Goal: Task Accomplishment & Management: Manage account settings

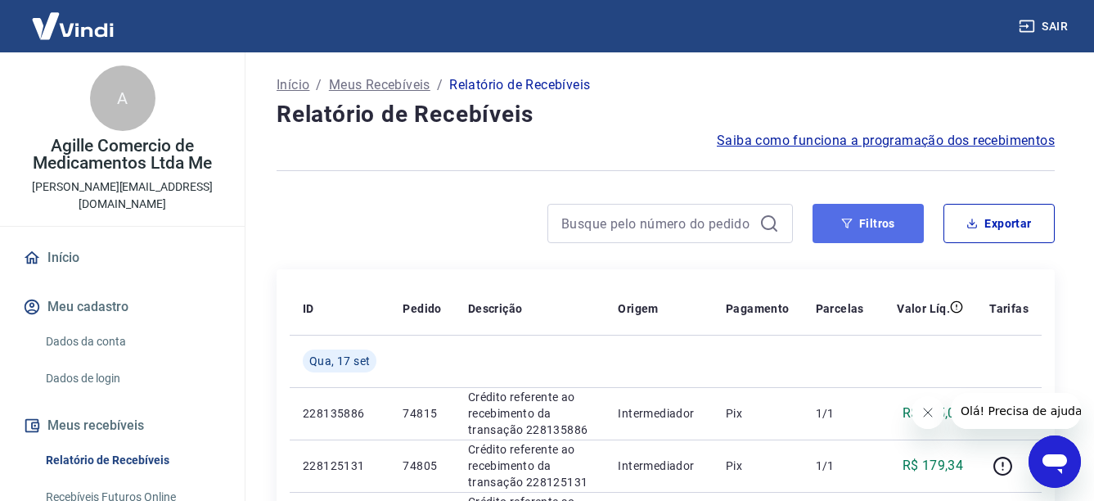
click at [833, 221] on button "Filtros" at bounding box center [868, 223] width 111 height 39
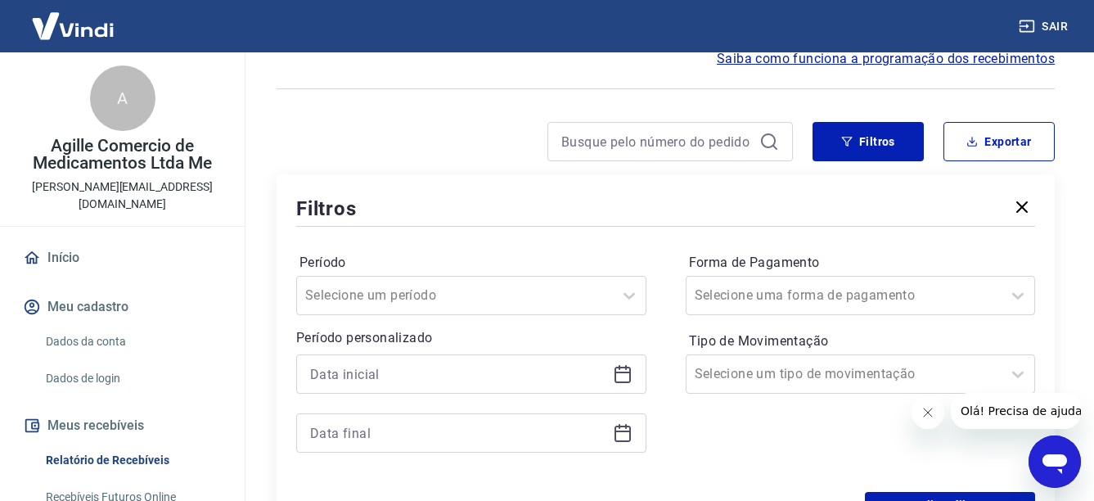
click at [617, 376] on icon at bounding box center [623, 374] width 20 height 20
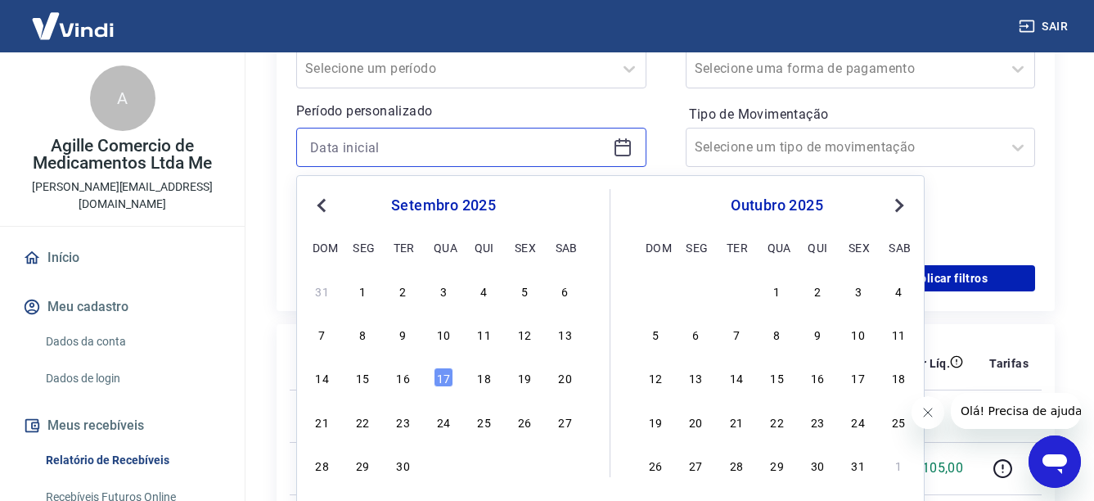
scroll to position [327, 0]
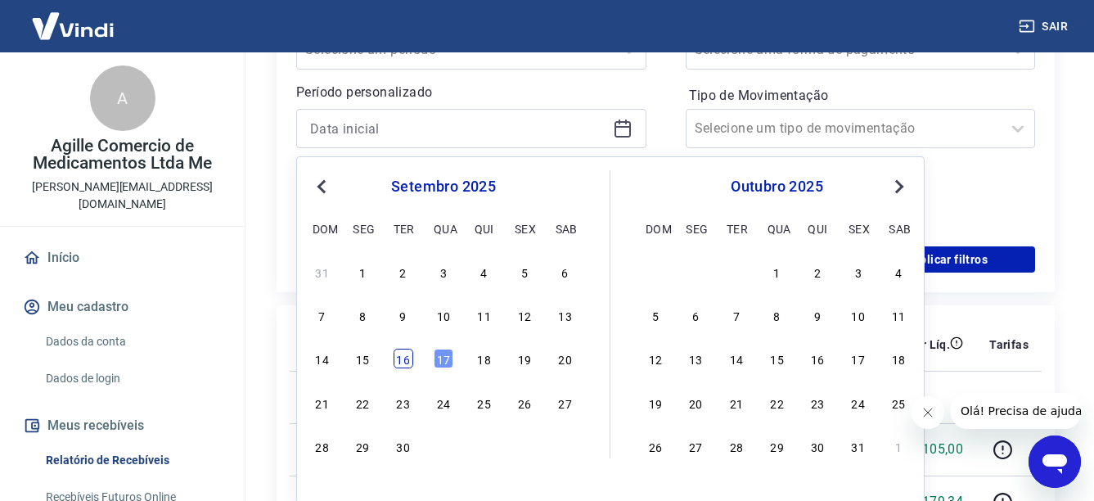
click at [406, 364] on div "16" at bounding box center [404, 359] width 20 height 20
type input "[DATE]"
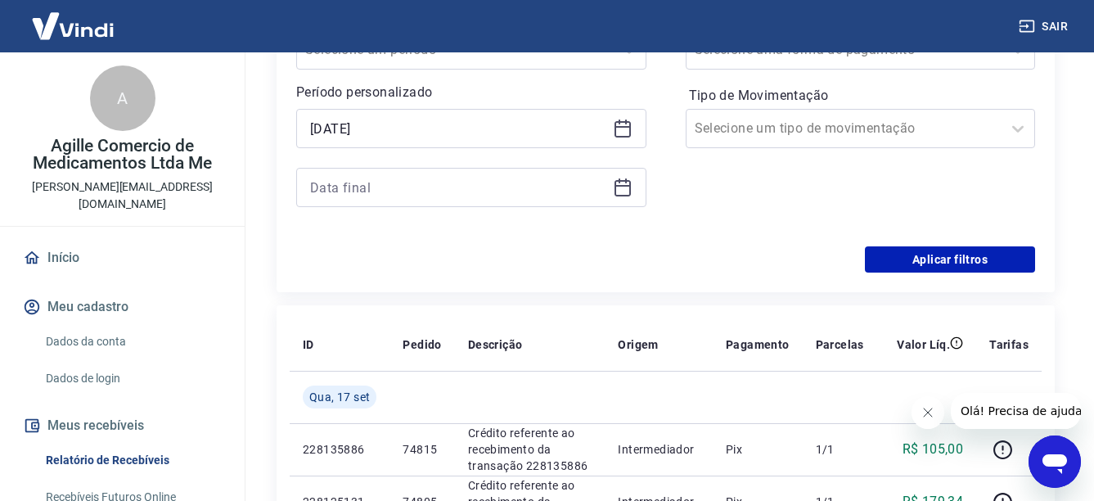
click at [621, 190] on icon at bounding box center [623, 188] width 20 height 20
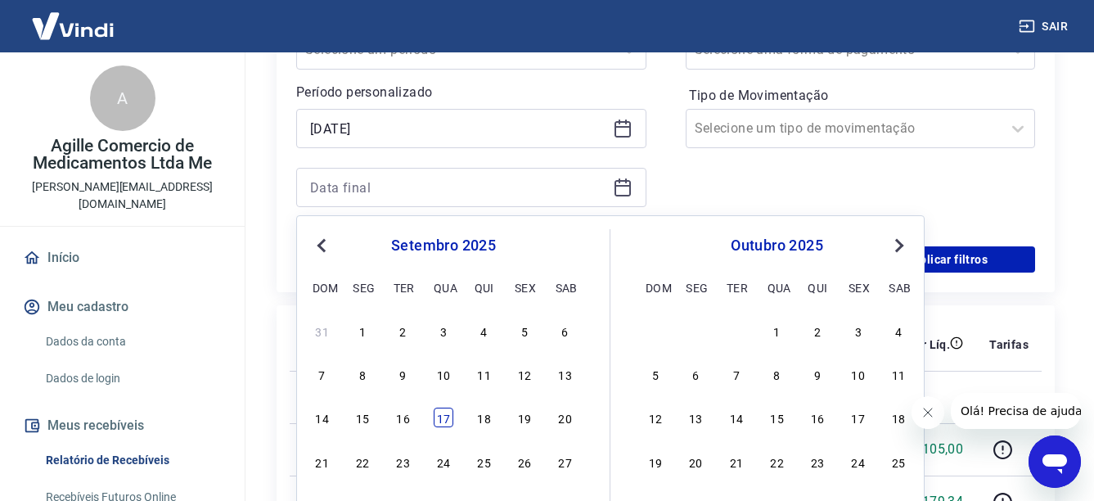
click at [444, 418] on div "17" at bounding box center [444, 418] width 20 height 20
type input "[DATE]"
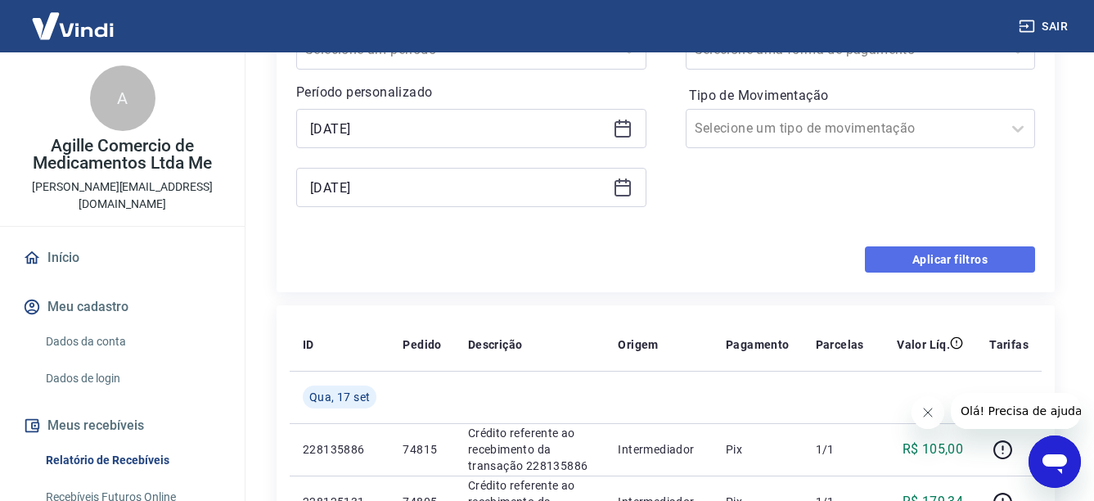
click at [933, 263] on button "Aplicar filtros" at bounding box center [950, 259] width 170 height 26
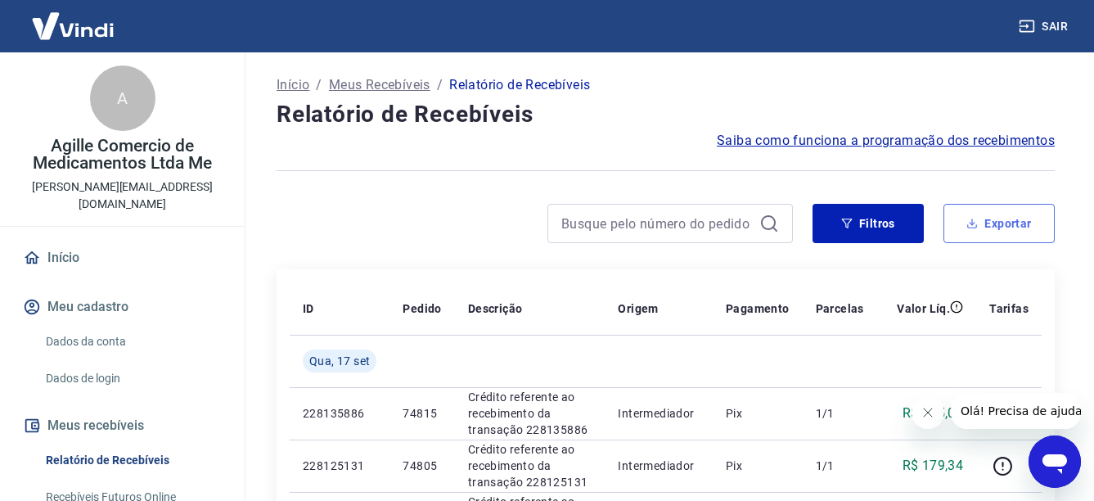
click at [960, 230] on button "Exportar" at bounding box center [999, 223] width 111 height 39
type input "[DATE]"
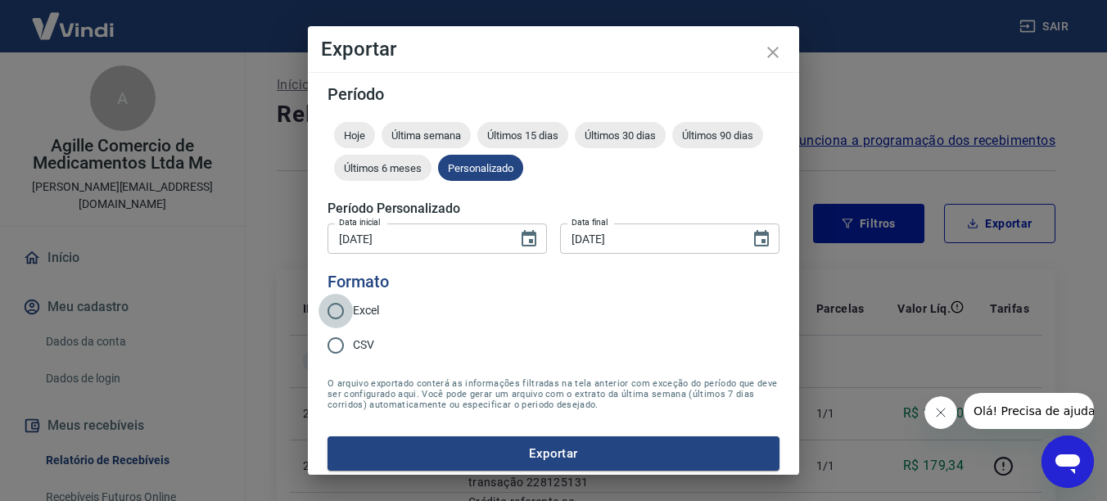
click at [340, 312] on input "Excel" at bounding box center [335, 311] width 34 height 34
radio input "true"
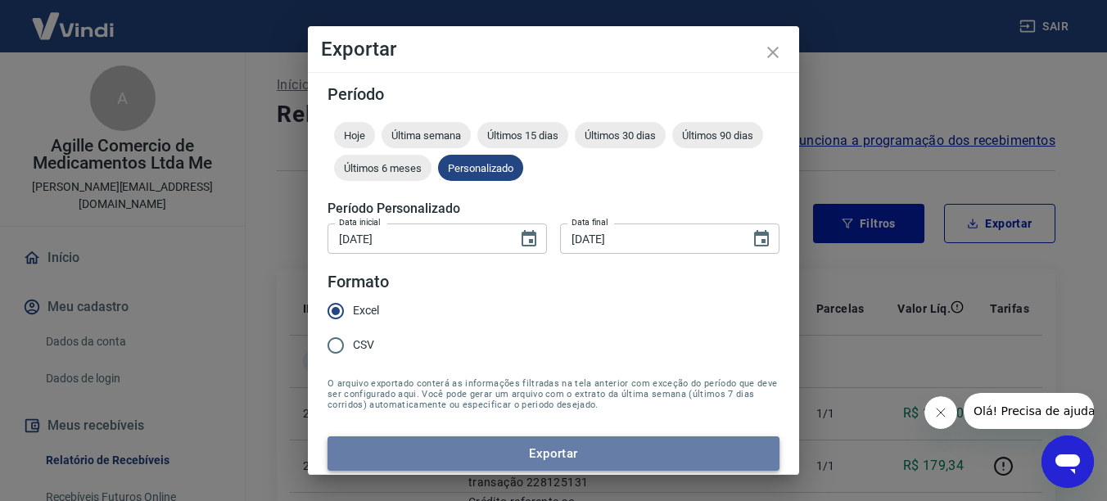
click at [556, 455] on button "Exportar" at bounding box center [553, 453] width 452 height 34
